Goal: Information Seeking & Learning: Check status

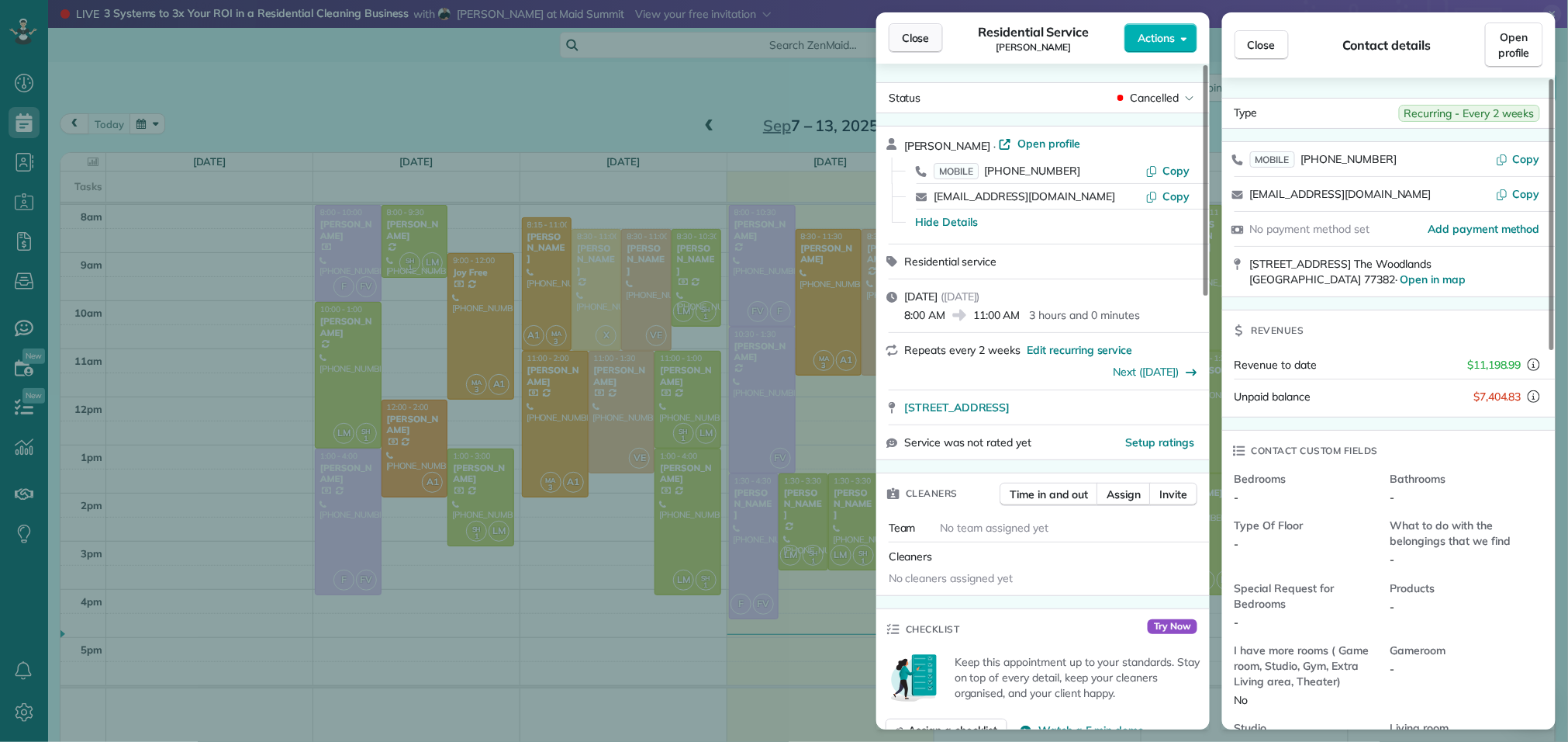
scroll to position [7, 7]
click at [913, 36] on span "Close" at bounding box center [916, 38] width 28 height 16
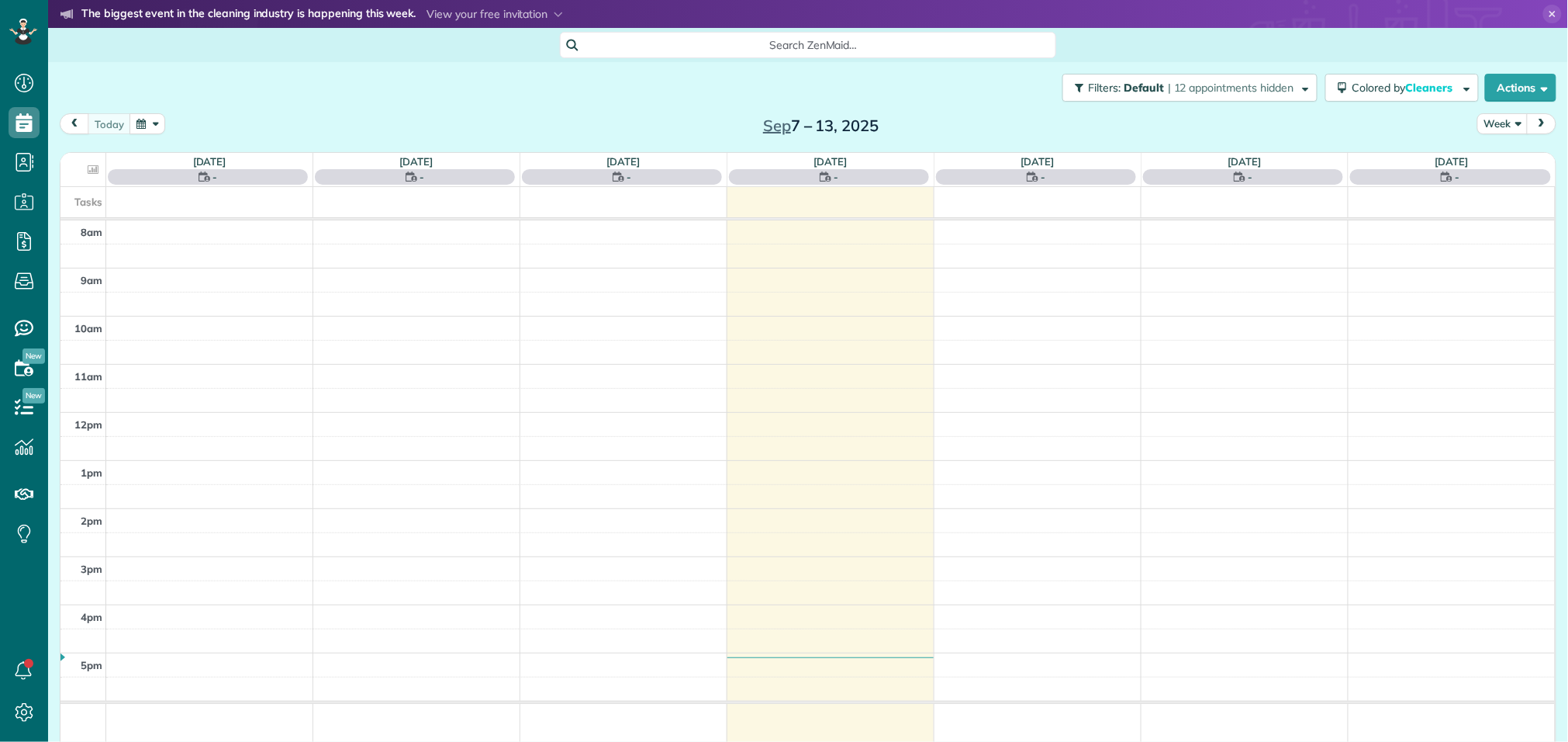
scroll to position [7, 7]
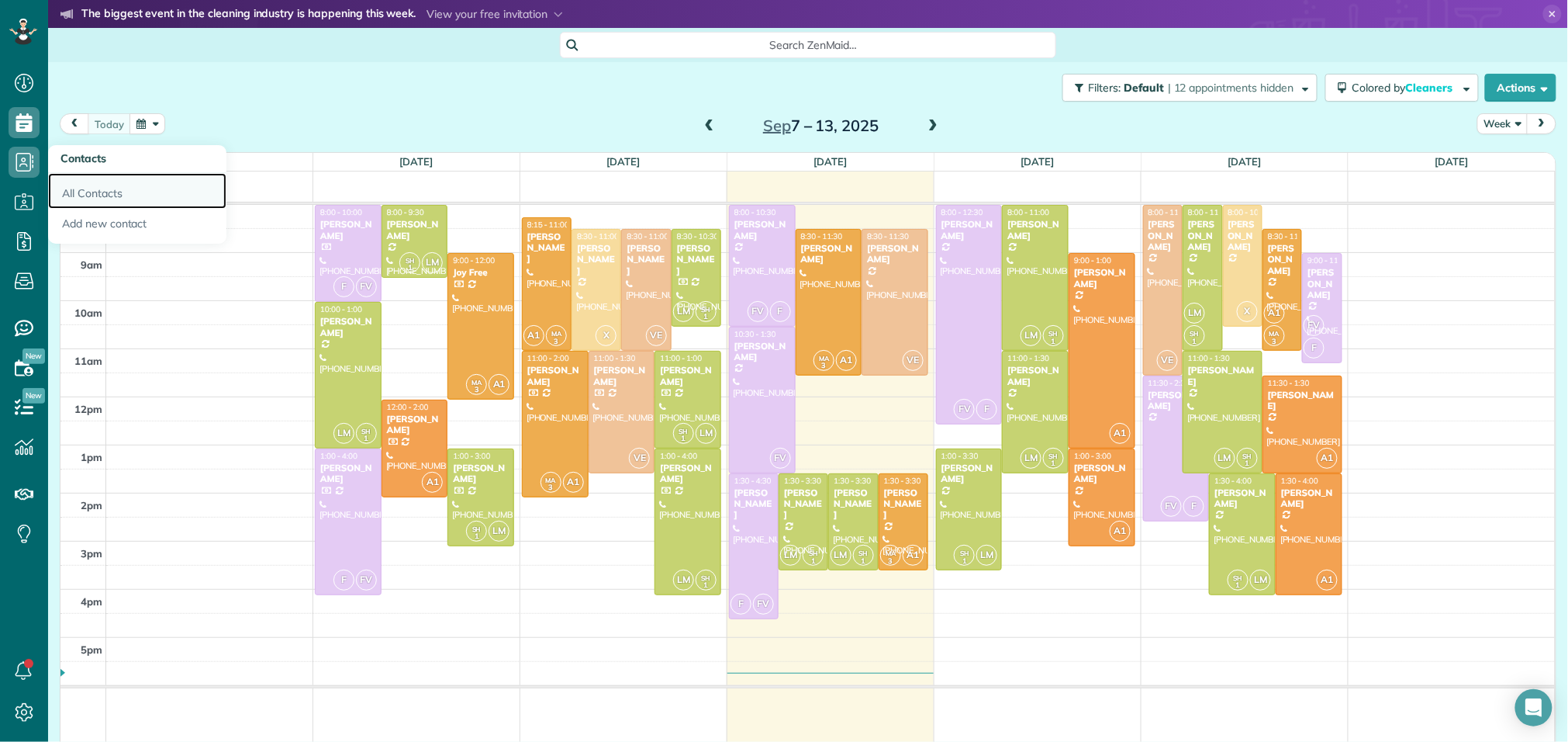
click at [82, 202] on link "All Contacts" at bounding box center [137, 190] width 179 height 35
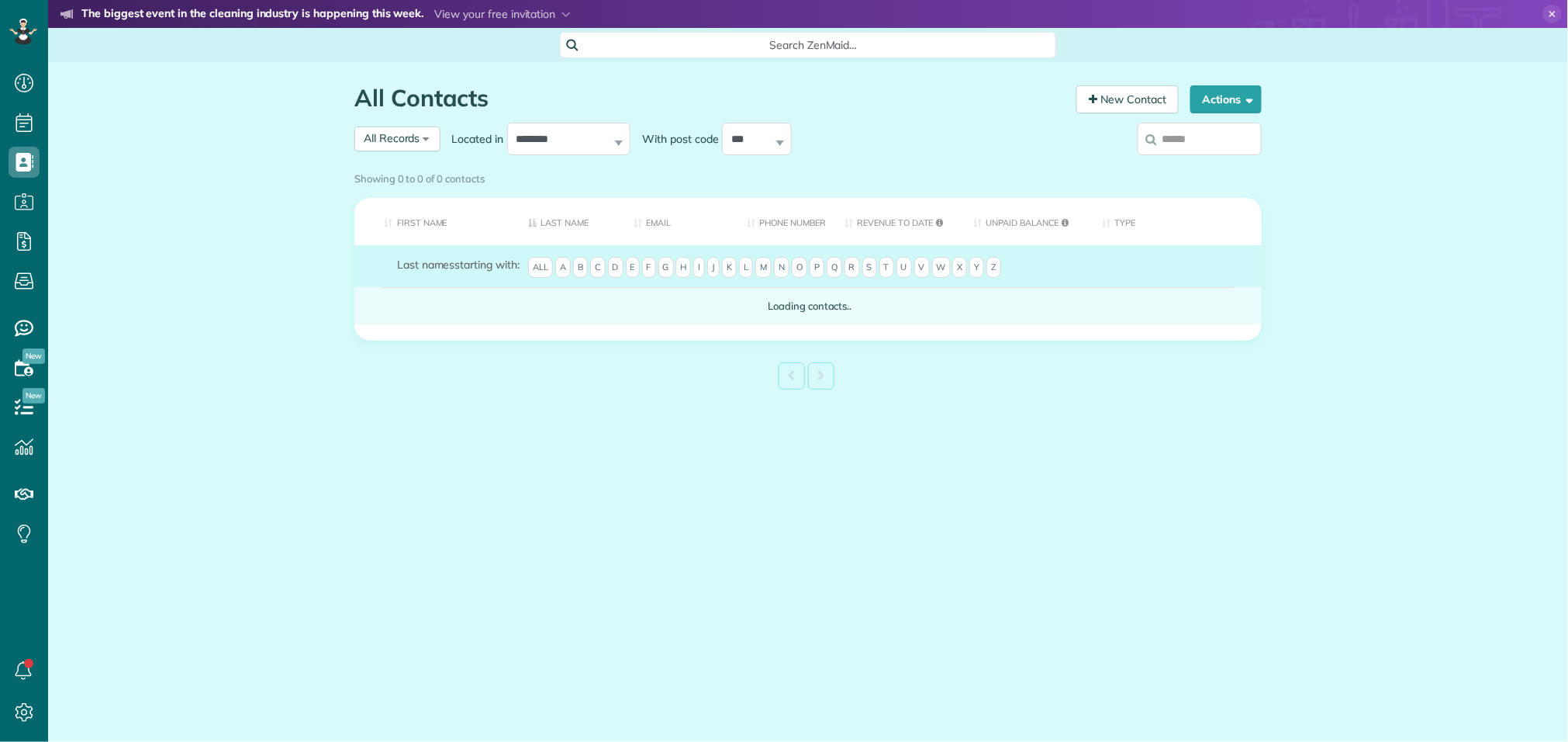
scroll to position [7, 7]
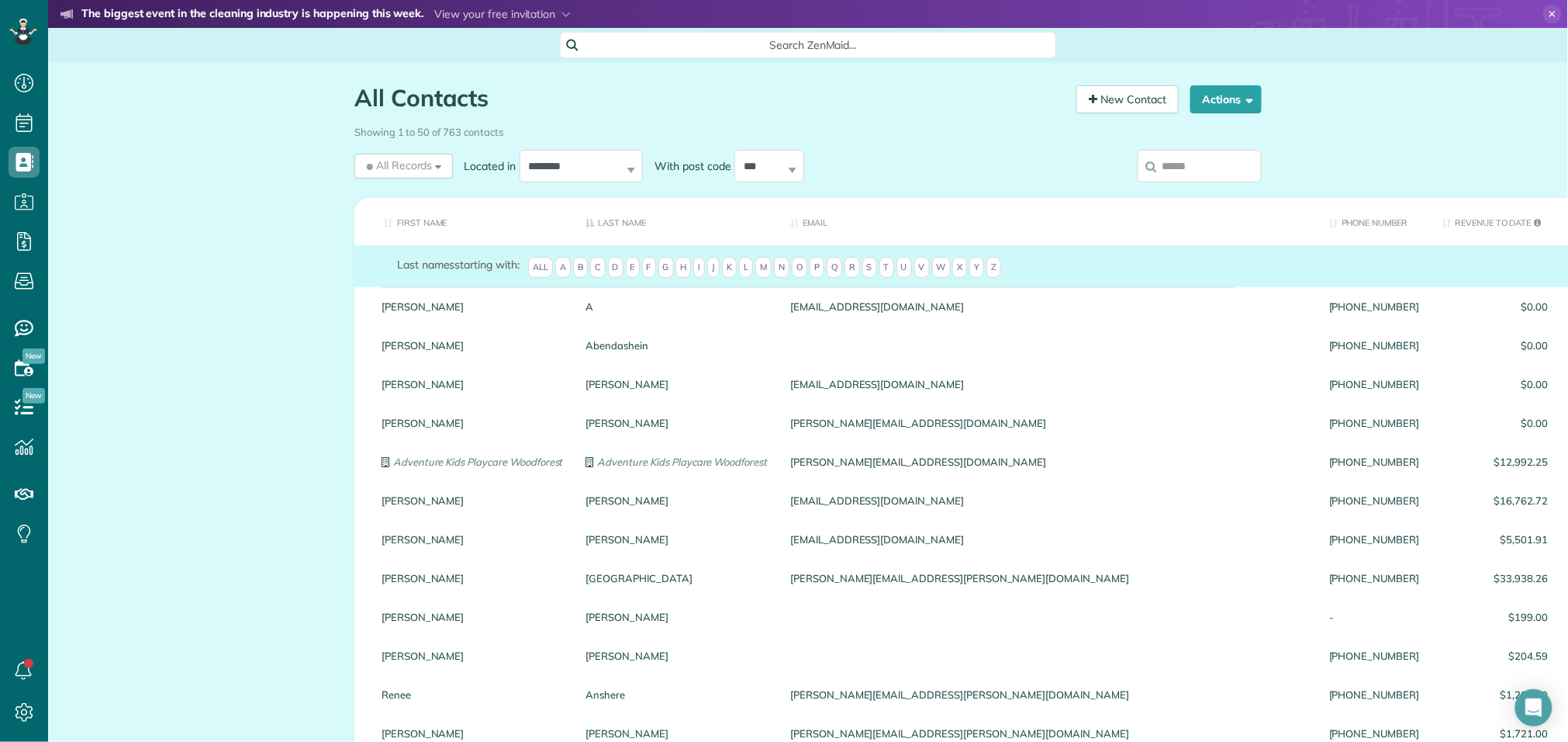
click at [1197, 176] on input "search" at bounding box center [1199, 166] width 124 height 33
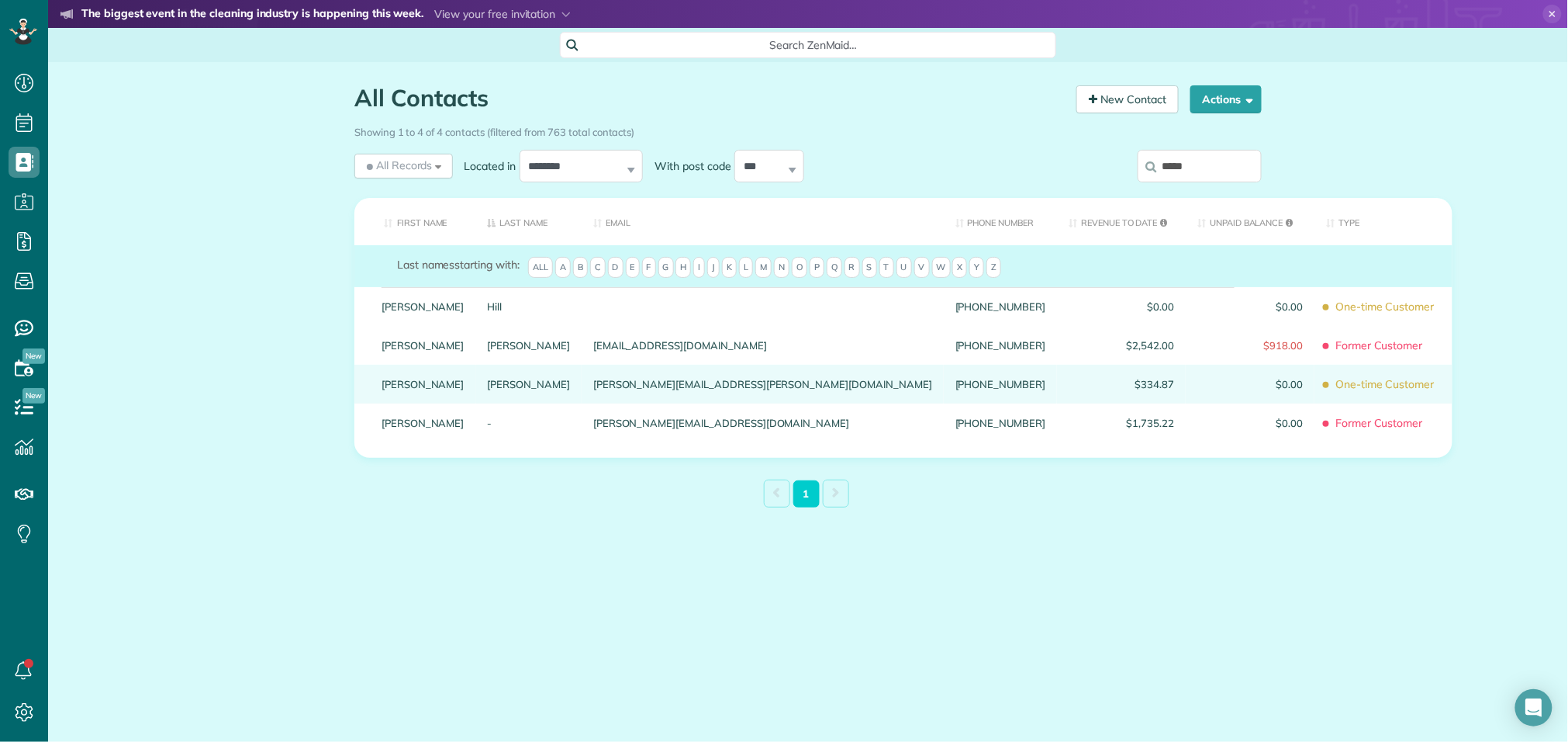
type input "*****"
click at [392, 390] on link "Emily" at bounding box center [423, 384] width 83 height 11
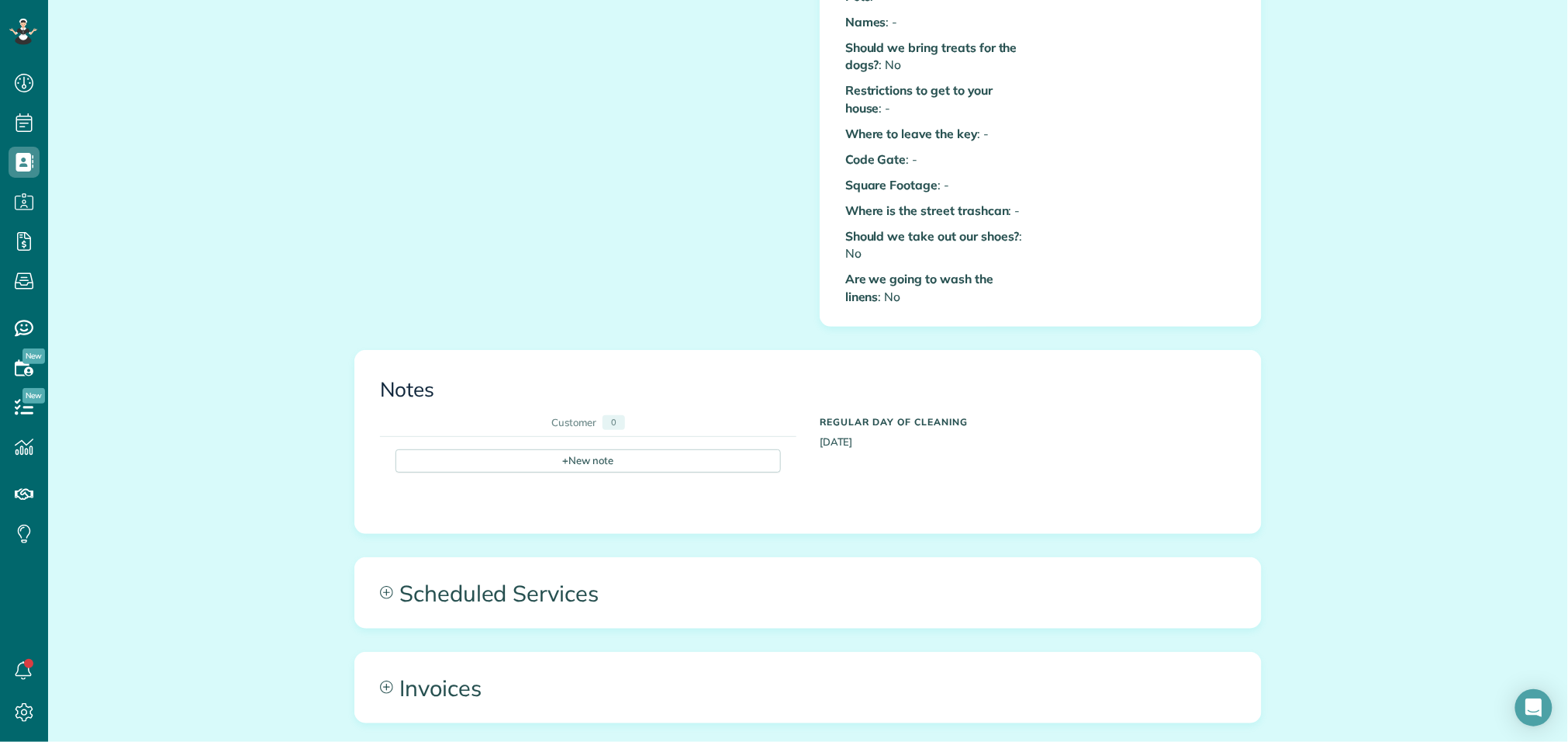
scroll to position [742, 0]
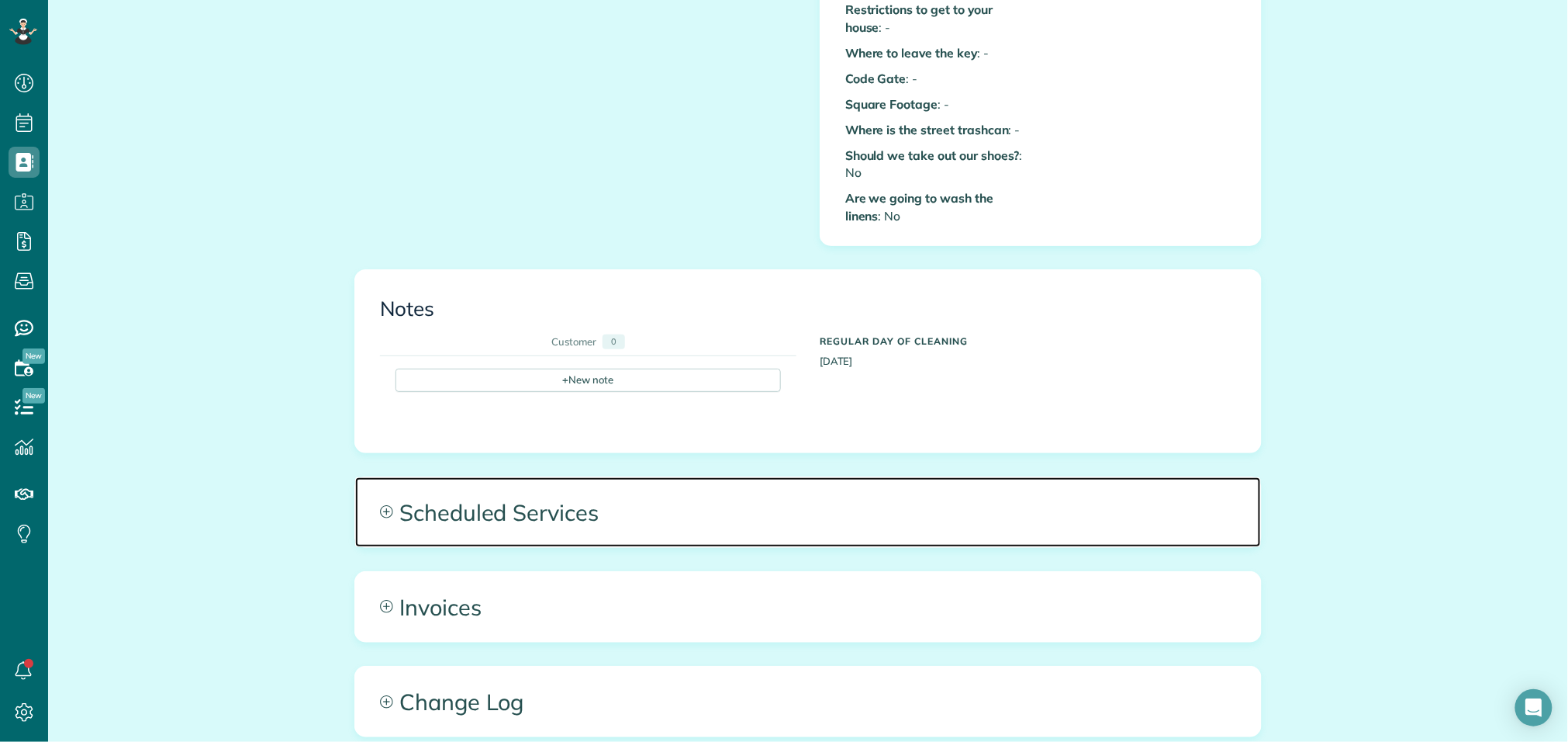
click at [501, 502] on span "Scheduled Services" at bounding box center [808, 512] width 906 height 70
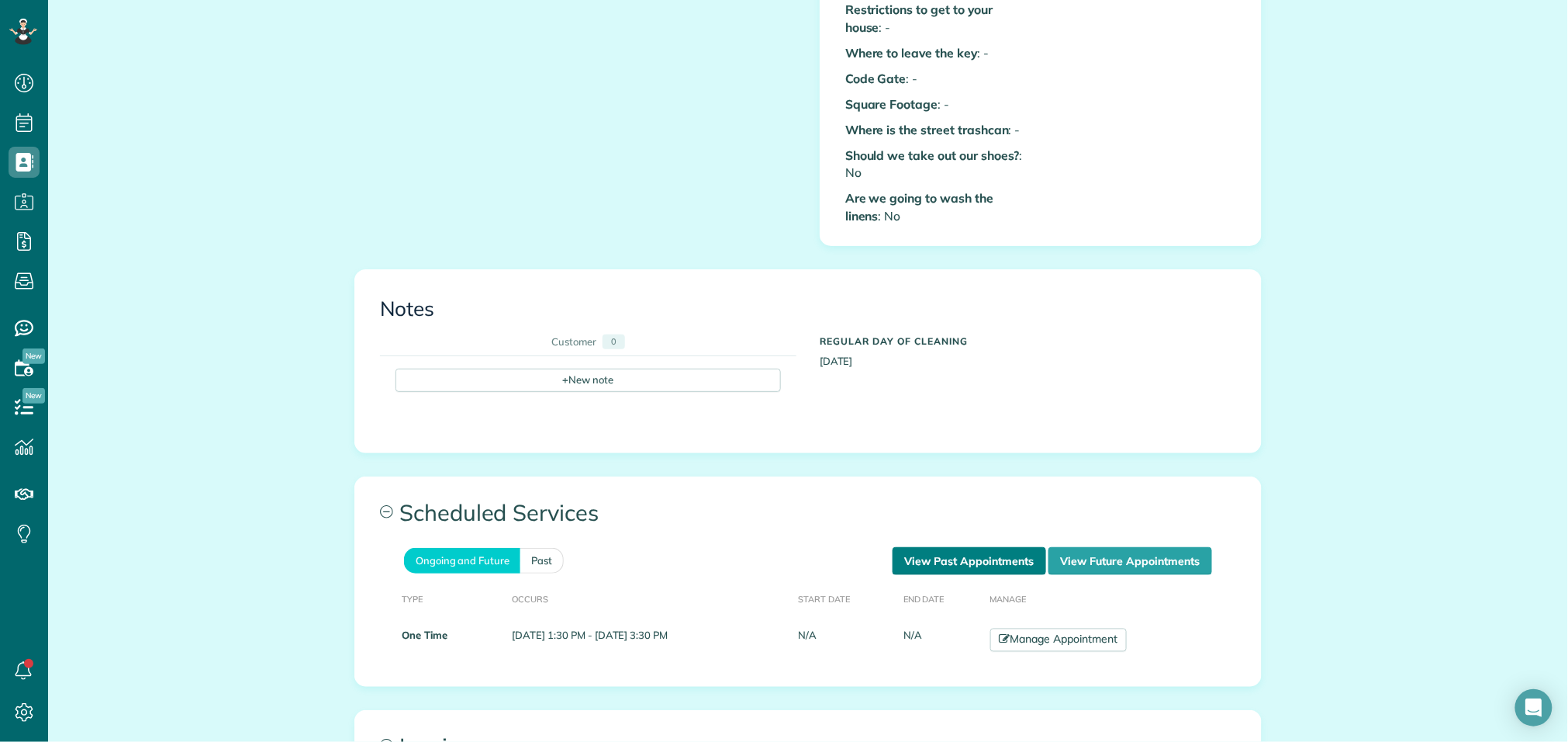
click at [965, 555] on link "View Past Appointments" at bounding box center [970, 561] width 154 height 28
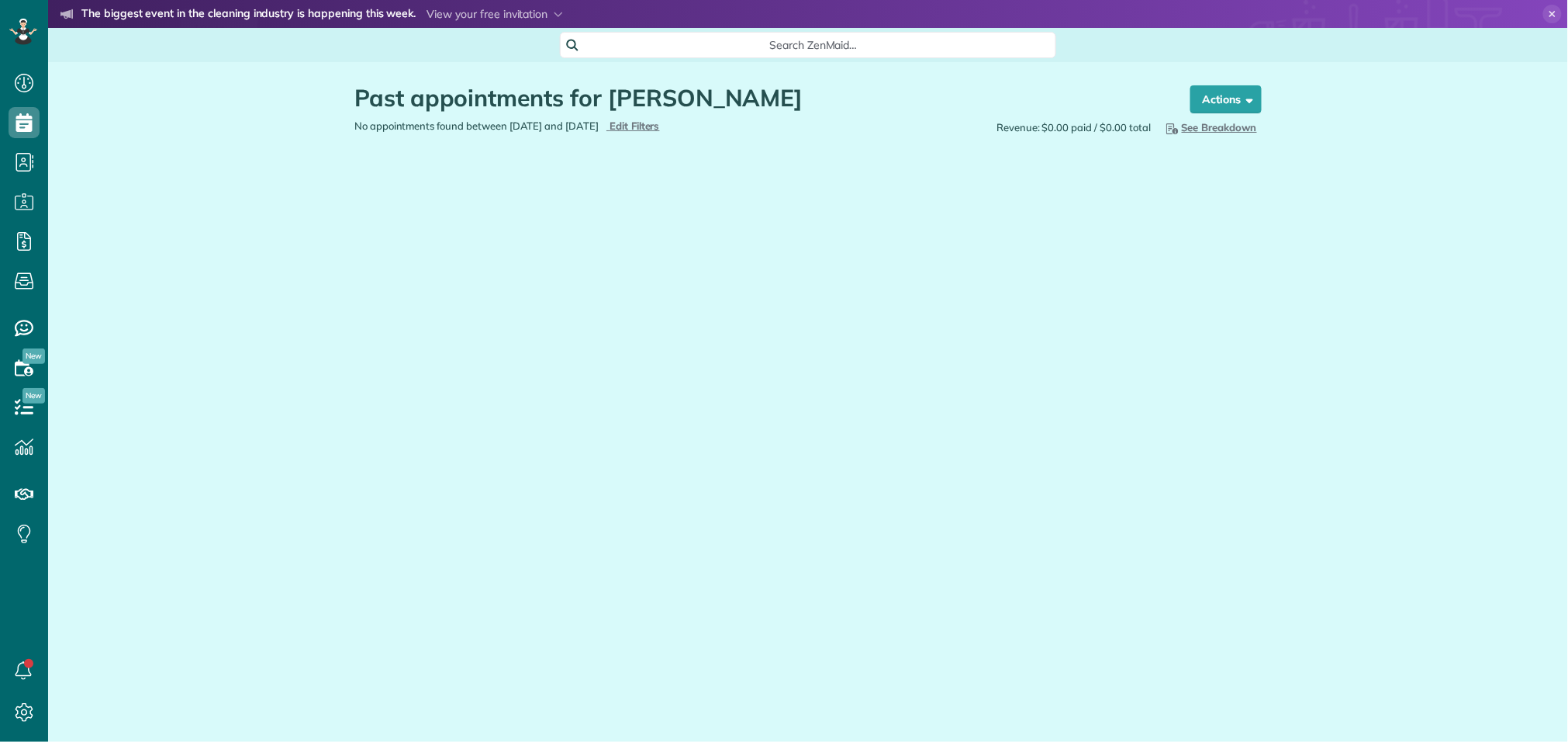
scroll to position [7, 7]
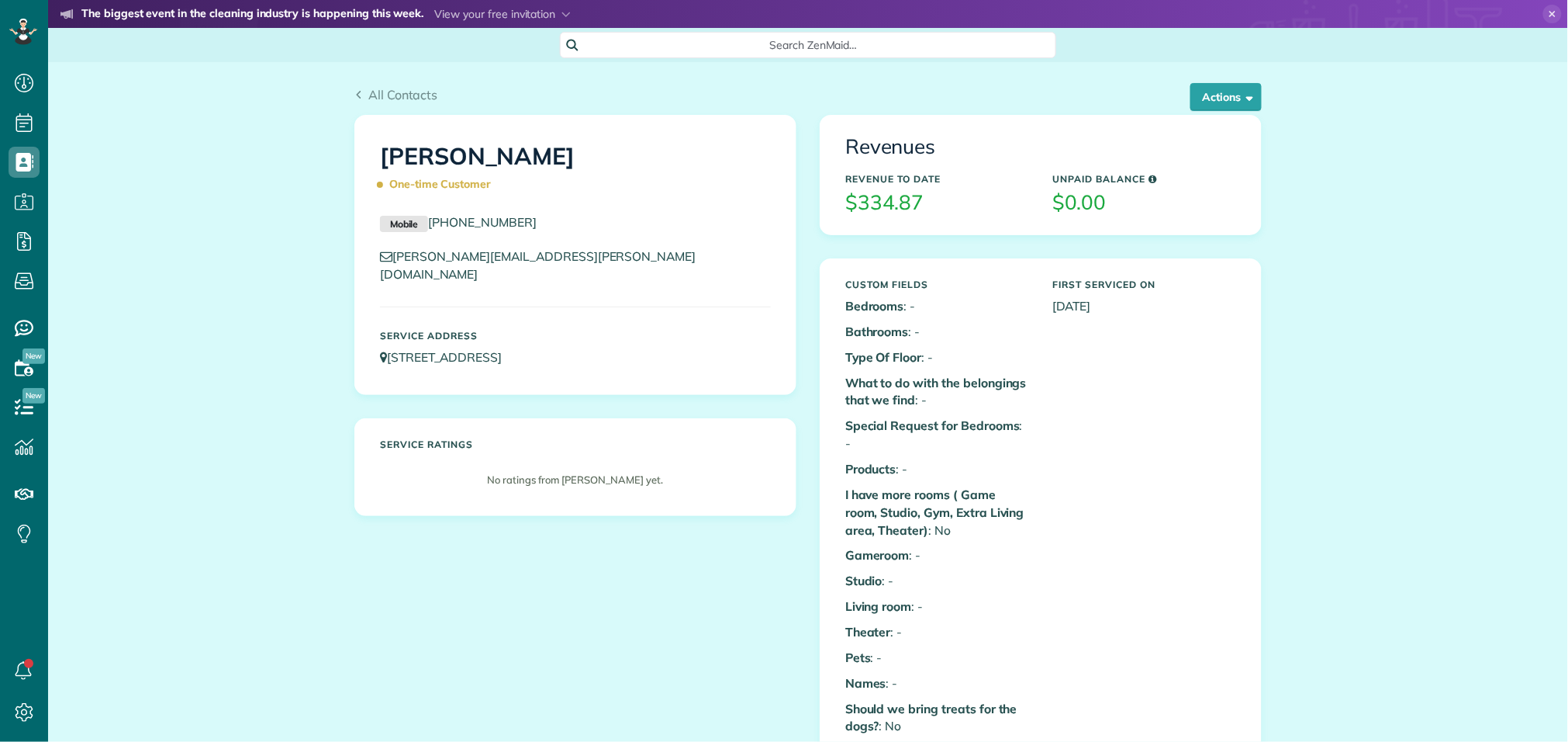
scroll to position [7, 7]
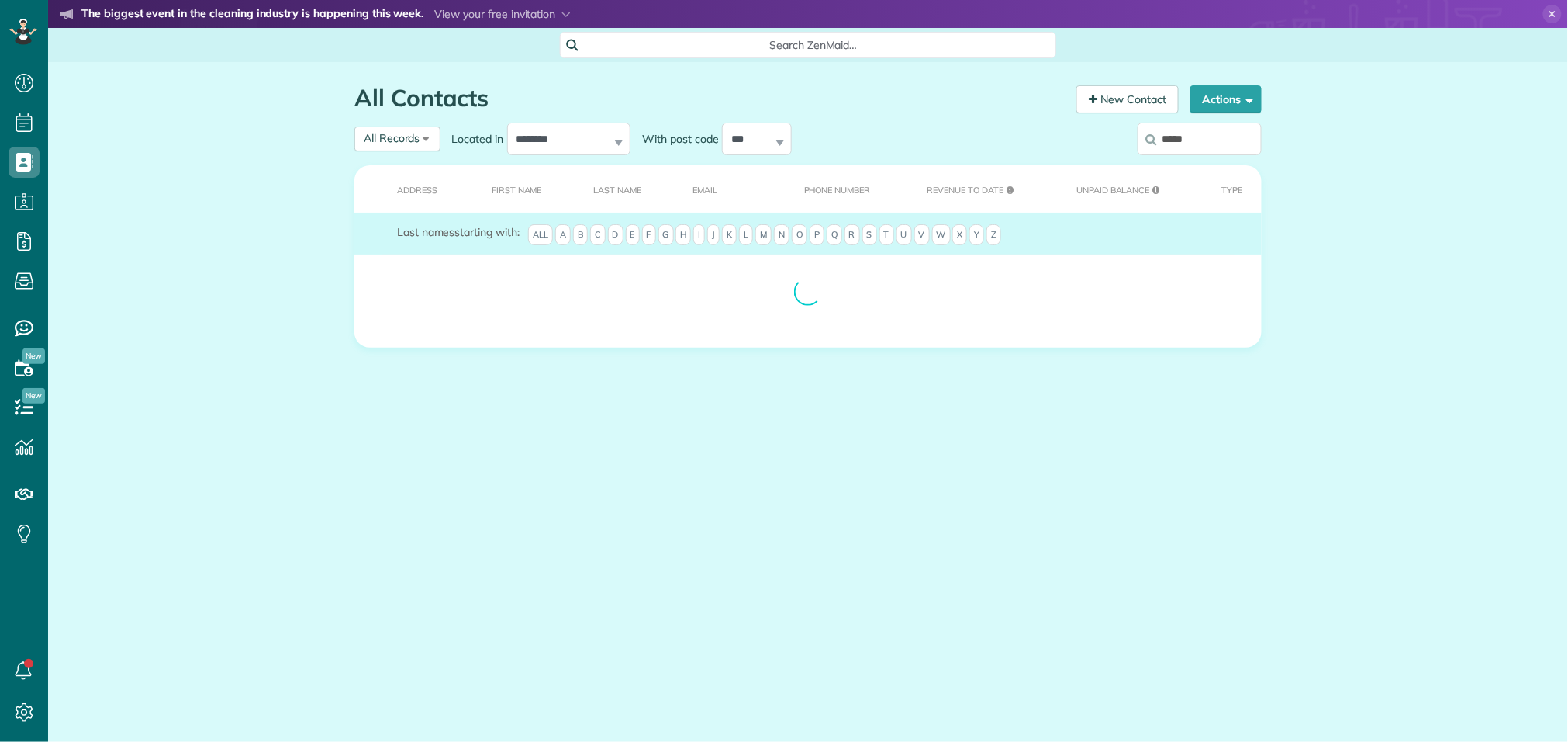
scroll to position [7, 7]
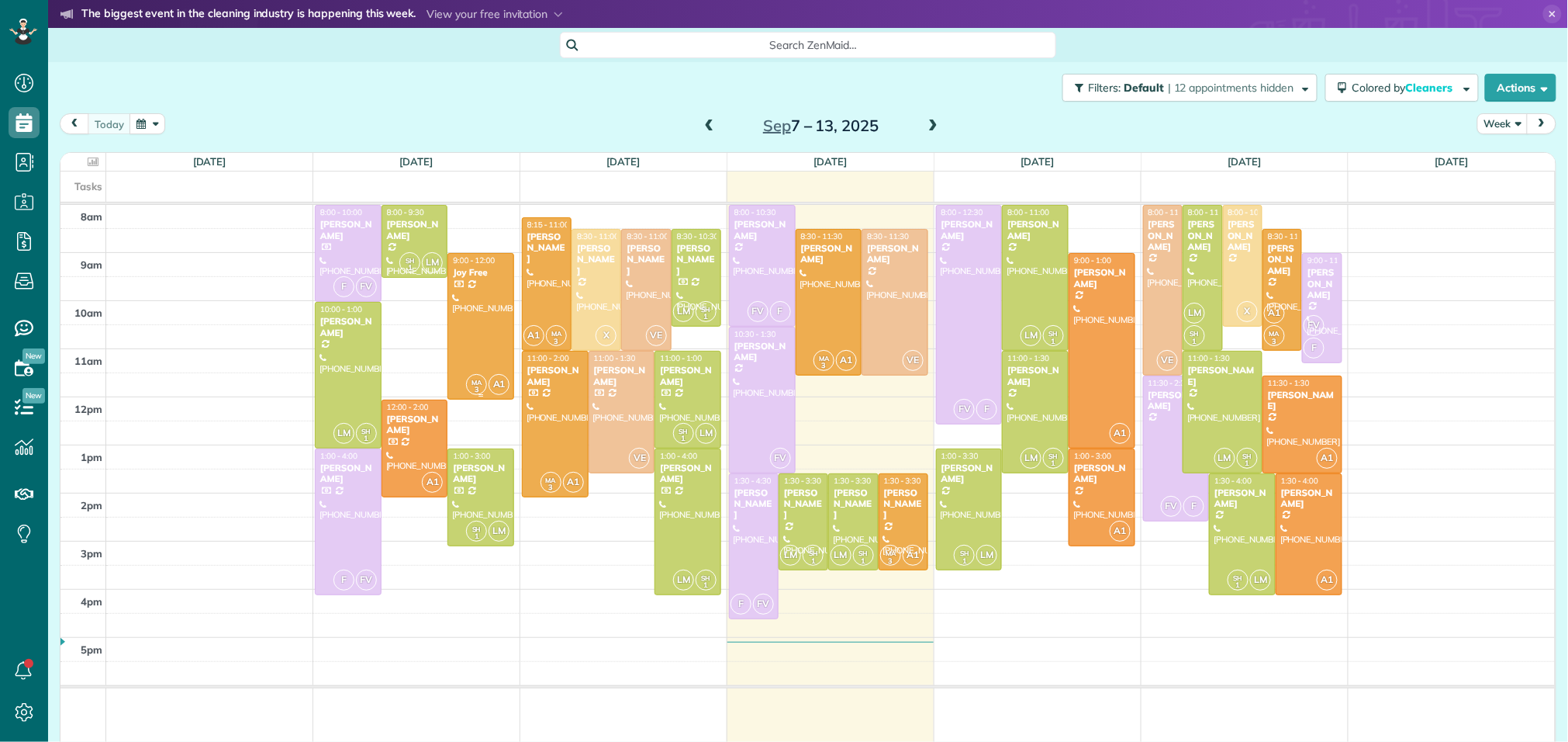
scroll to position [7, 7]
